Goal: Information Seeking & Learning: Learn about a topic

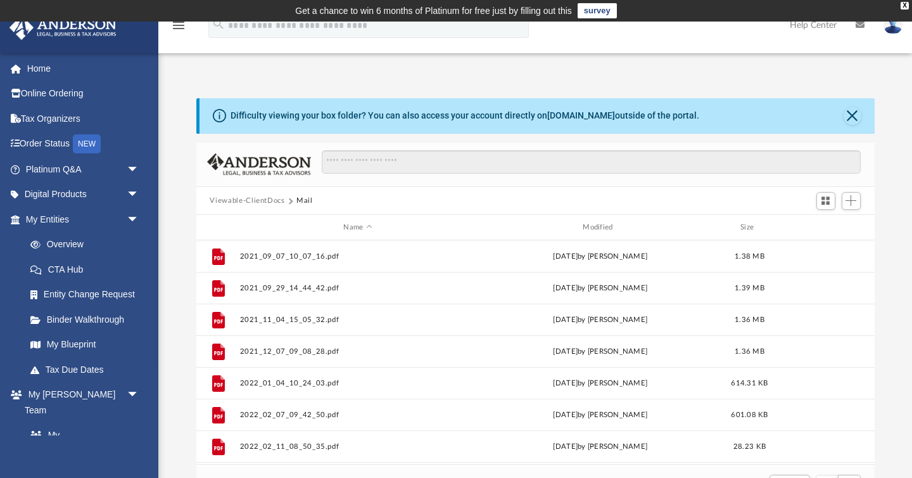
scroll to position [249, 678]
click at [601, 224] on div "Modified" at bounding box center [599, 227] width 237 height 11
click at [194, 254] on div "Difficulty viewing your box folder? You can also access your account directly o…" at bounding box center [535, 300] width 754 height 405
click at [182, 249] on div "Difficulty viewing your box folder? You can also access your account directly o…" at bounding box center [535, 300] width 754 height 405
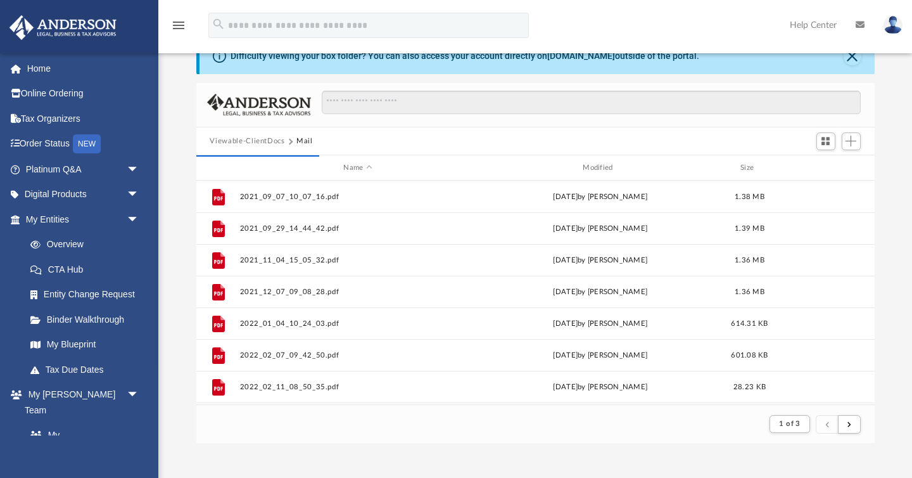
scroll to position [58, 0]
click at [174, 279] on div "Difficulty viewing your box folder? You can also access your account directly o…" at bounding box center [535, 242] width 754 height 405
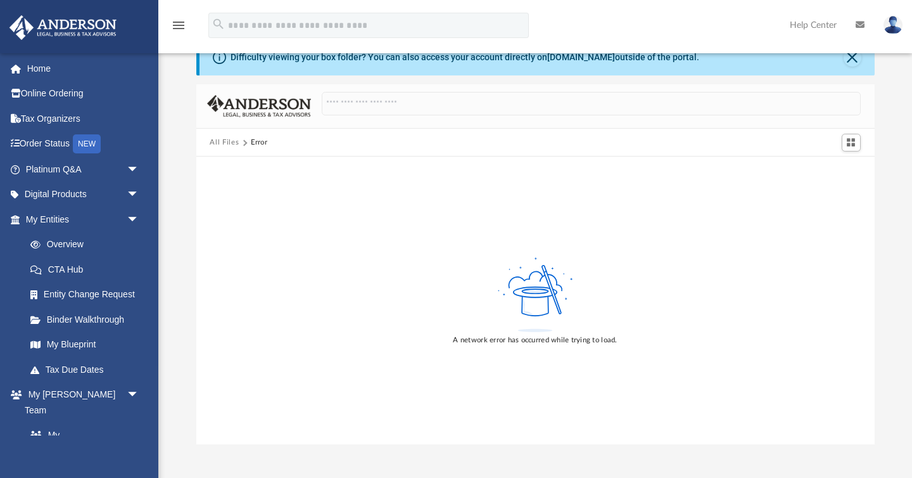
scroll to position [0, 0]
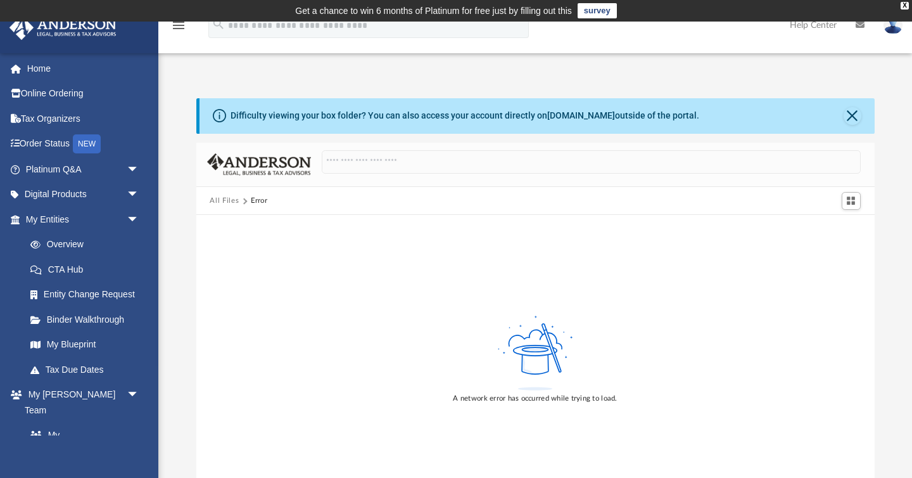
click at [181, 290] on div "Difficulty viewing your box folder? You can also access your account directly o…" at bounding box center [535, 300] width 754 height 405
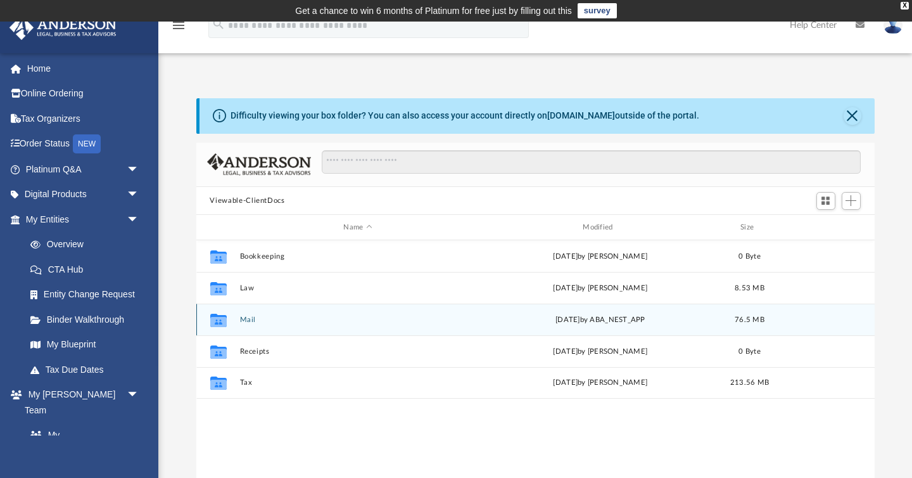
click at [253, 314] on div "Collaborated Folder Mail Mon Aug 11 2025 by ABA_NEST_APP 76.5 MB" at bounding box center [535, 319] width 678 height 32
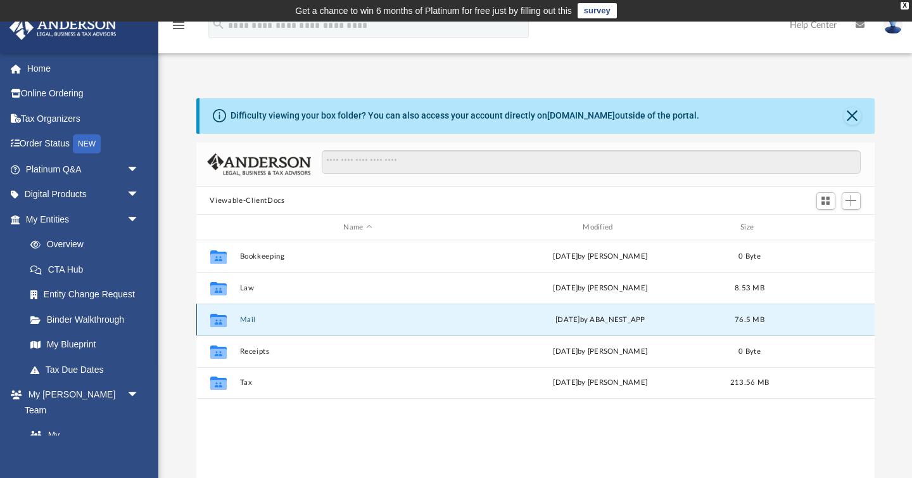
click at [249, 317] on button "Mail" at bounding box center [357, 319] width 237 height 8
click at [175, 355] on div "Difficulty viewing your box folder? You can also access your account directly o…" at bounding box center [535, 300] width 754 height 405
click at [176, 355] on div "Difficulty viewing your box folder? You can also access your account directly o…" at bounding box center [535, 300] width 754 height 405
click at [177, 353] on div "Difficulty viewing your box folder? You can also access your account directly o…" at bounding box center [535, 300] width 754 height 405
click at [183, 322] on div "Difficulty viewing your box folder? You can also access your account directly o…" at bounding box center [535, 300] width 754 height 405
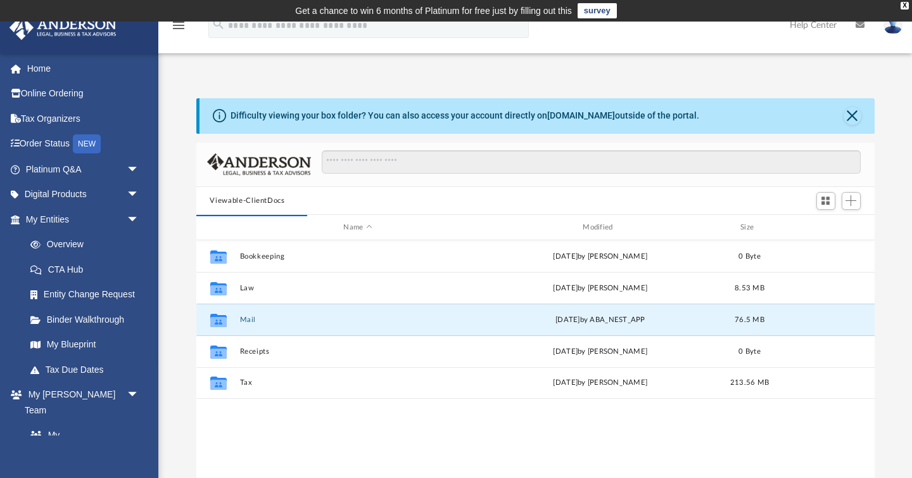
click at [183, 322] on div "Difficulty viewing your box folder? You can also access your account directly o…" at bounding box center [535, 300] width 754 height 405
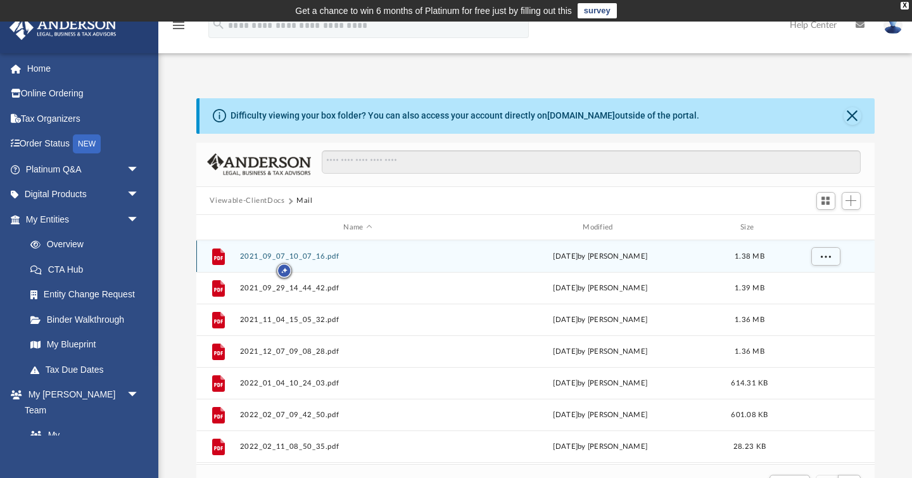
scroll to position [1, 1]
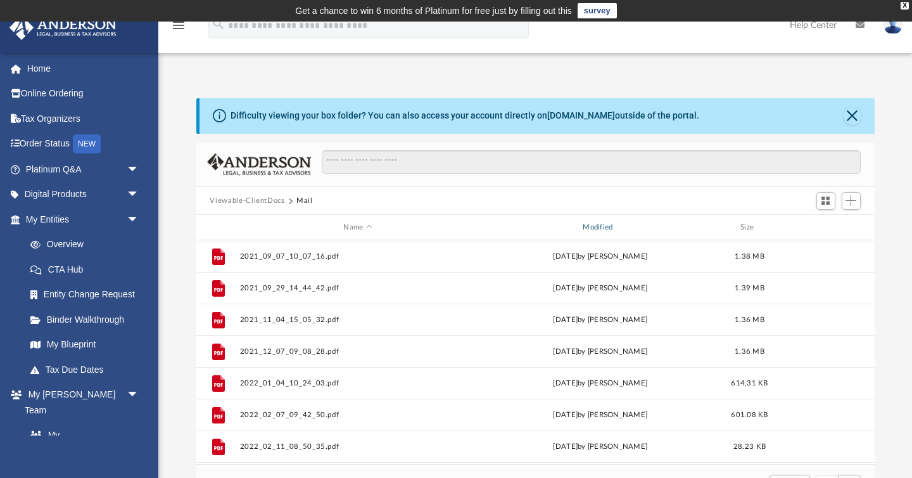
click at [580, 227] on div "Modified" at bounding box center [599, 227] width 237 height 11
click at [595, 229] on div "Modified" at bounding box center [599, 227] width 237 height 11
click at [529, 224] on div "Modified" at bounding box center [599, 227] width 237 height 11
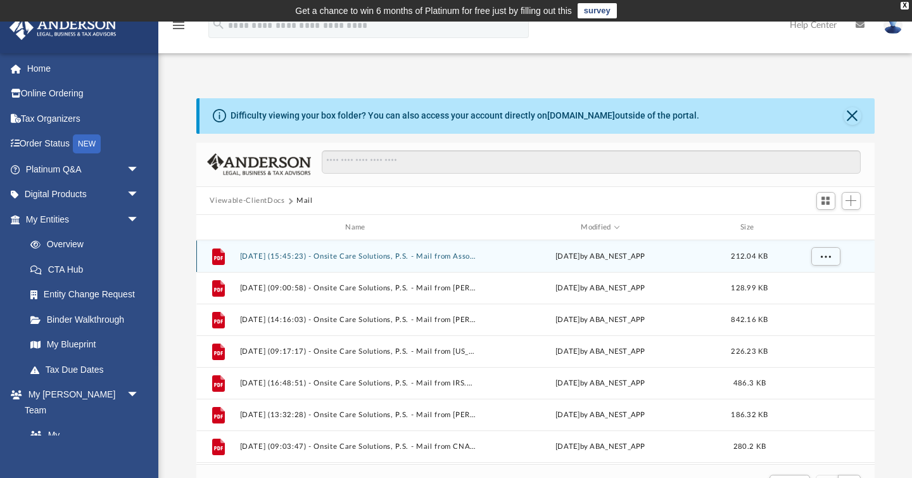
click at [340, 254] on button "2025.08.11 (15:45:23) - Onsite Care Solutions, P.S. - Mail from Association of …" at bounding box center [357, 256] width 237 height 8
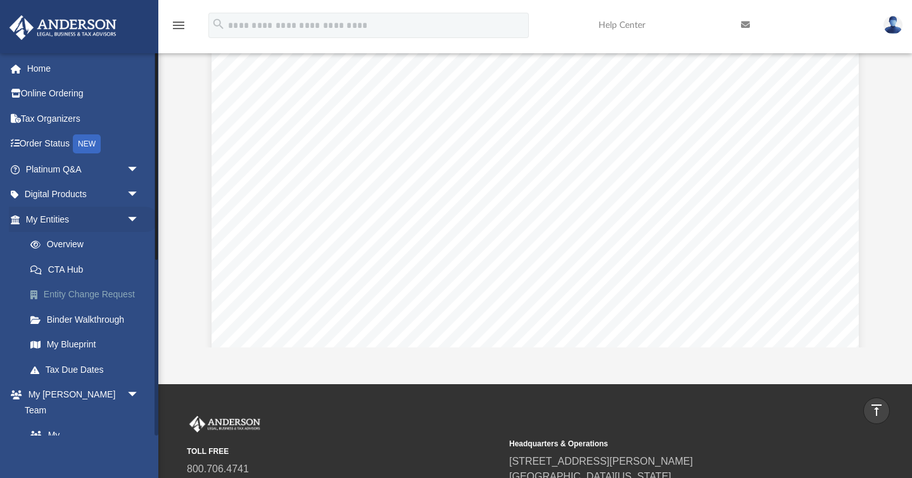
scroll to position [107, 0]
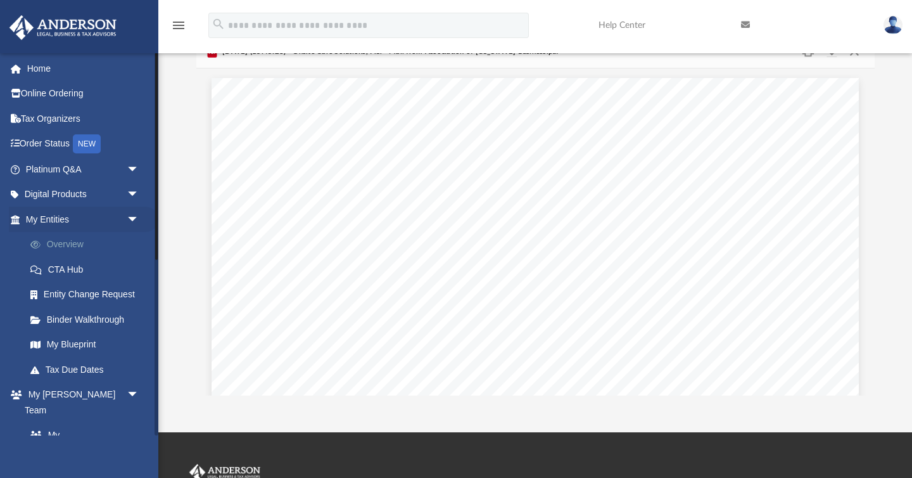
click at [75, 242] on link "Overview" at bounding box center [88, 244] width 141 height 25
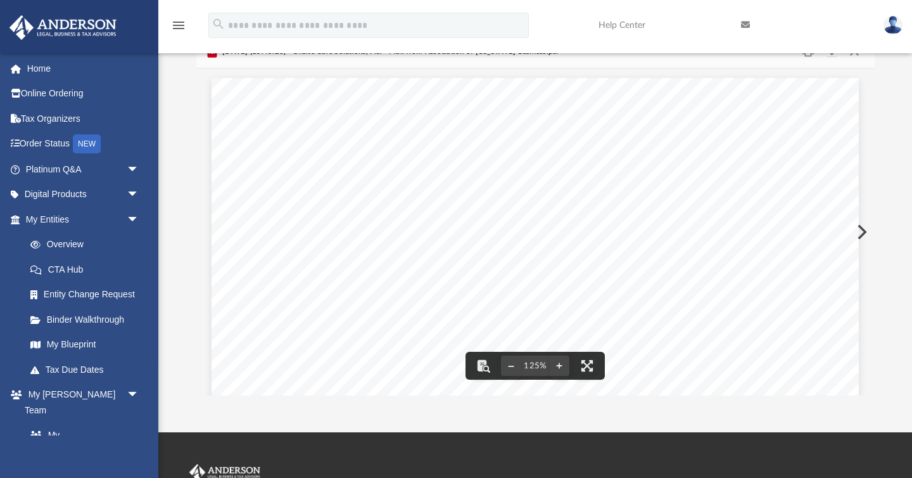
click at [193, 258] on div "Difficulty viewing your box folder? You can also access your account directly o…" at bounding box center [535, 193] width 754 height 405
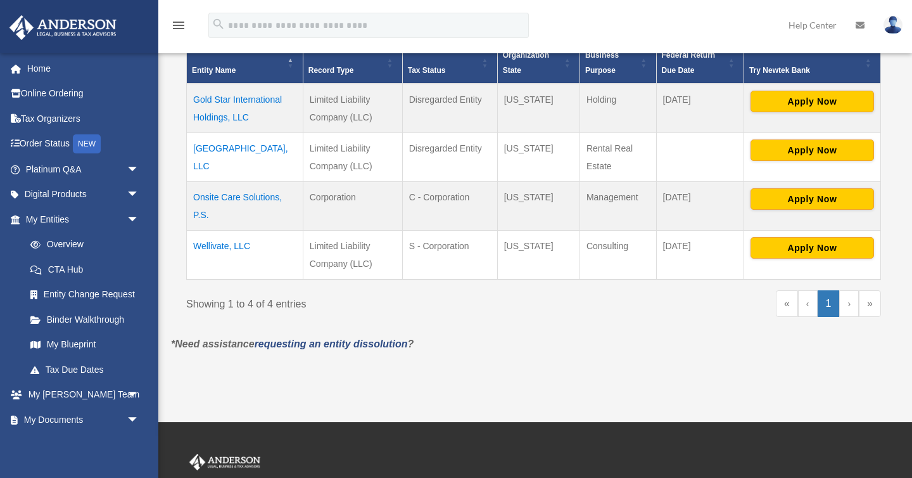
scroll to position [307, 0]
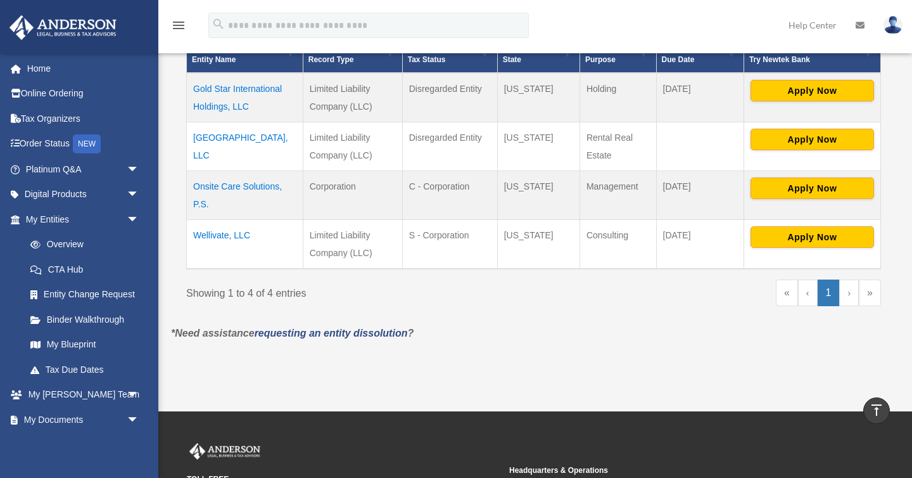
click at [235, 235] on td "Wellivate, LLC" at bounding box center [245, 243] width 117 height 49
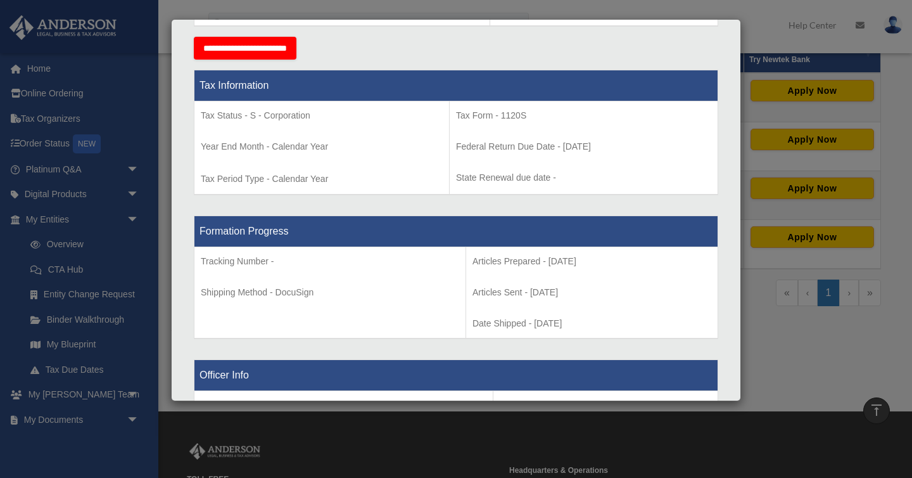
scroll to position [504, 0]
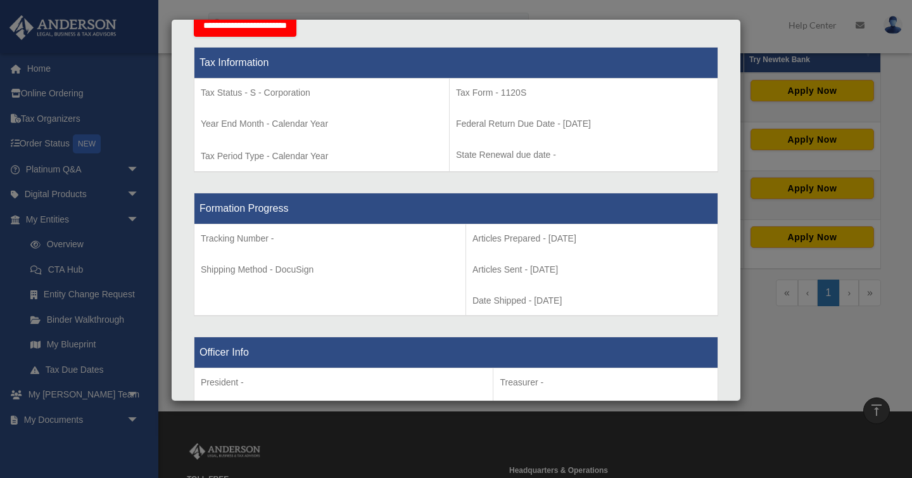
click at [794, 378] on div "Details × Articles Sent Organizational Date" at bounding box center [456, 239] width 912 height 478
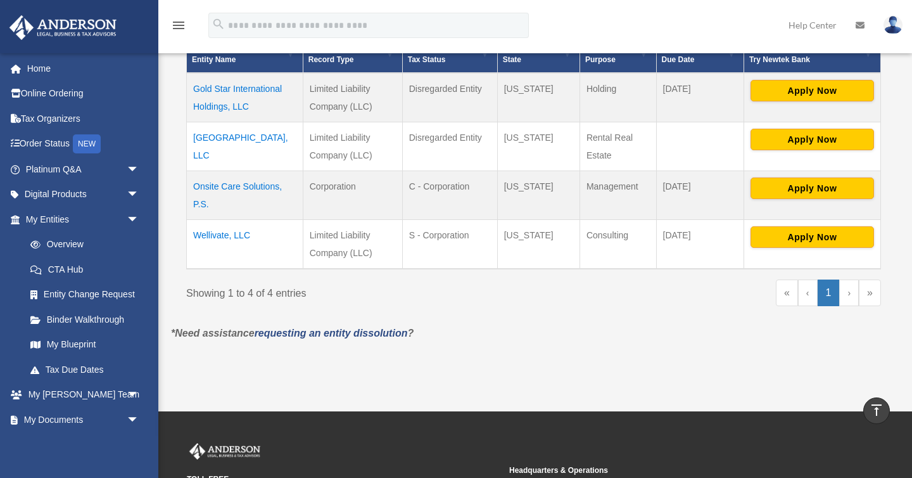
click at [239, 238] on td "Wellivate, LLC" at bounding box center [245, 243] width 117 height 49
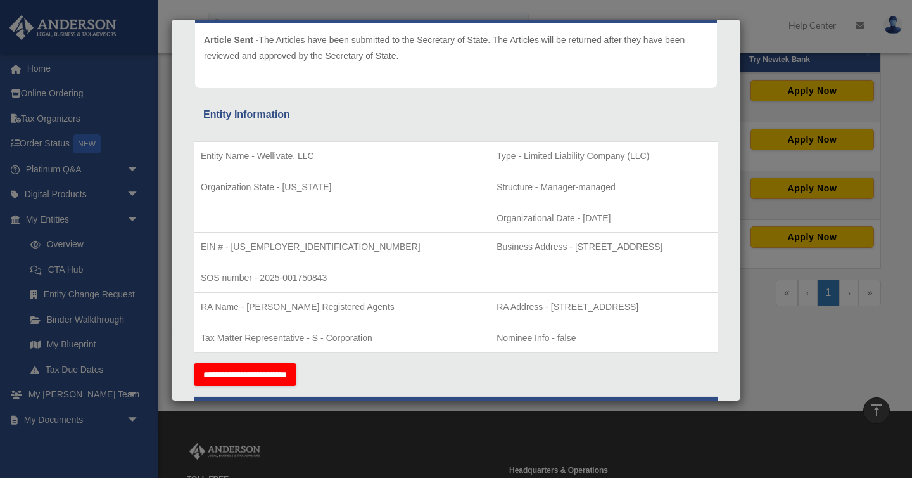
scroll to position [181, 0]
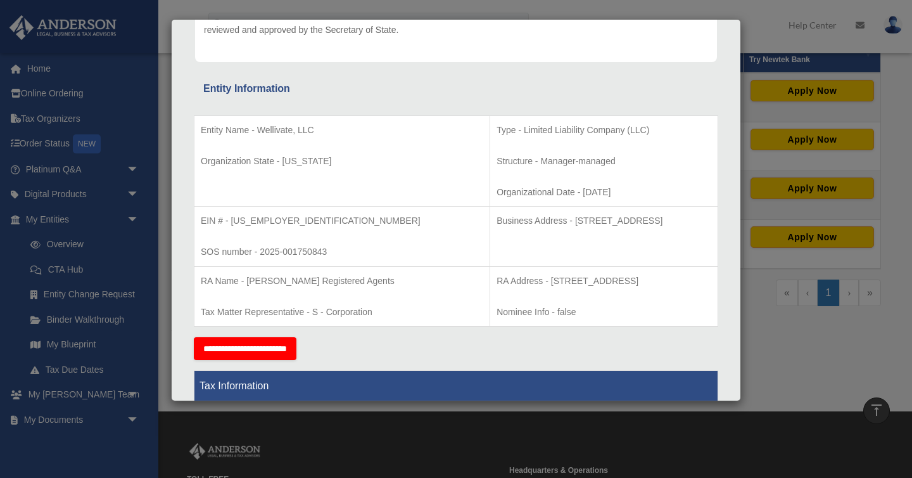
click at [787, 359] on div "Details × Articles Sent Organizational Date" at bounding box center [456, 239] width 912 height 478
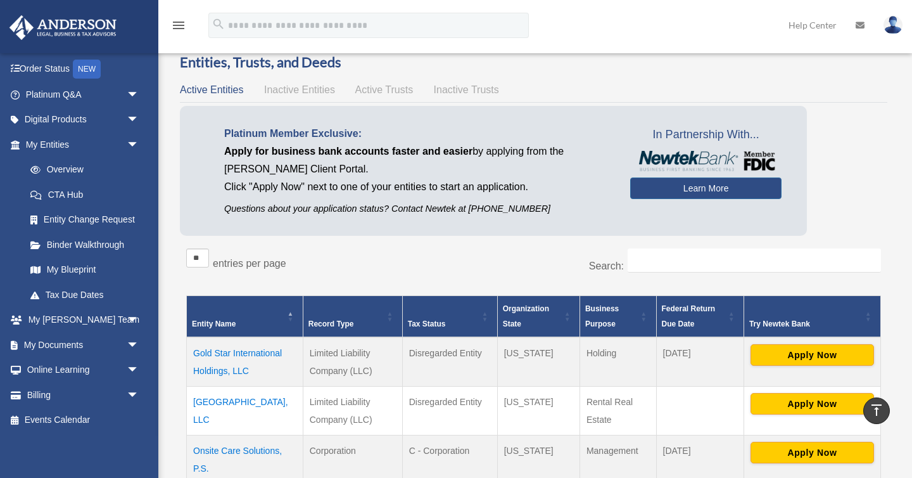
scroll to position [0, 0]
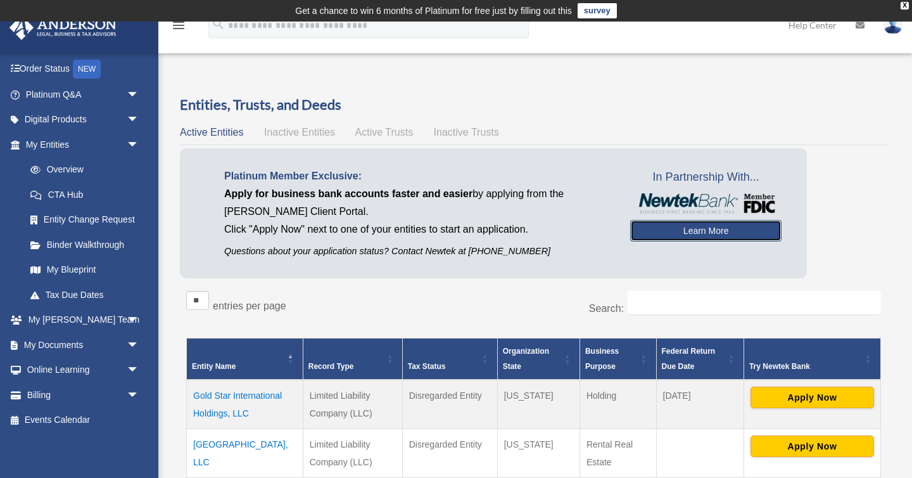
click at [733, 227] on link "Learn More" at bounding box center [705, 231] width 151 height 22
click at [843, 244] on div "Platinum Member Exclusive: Apply for business bank accounts faster and easier b…" at bounding box center [534, 216] width 708 height 136
